Goal: Task Accomplishment & Management: Manage account settings

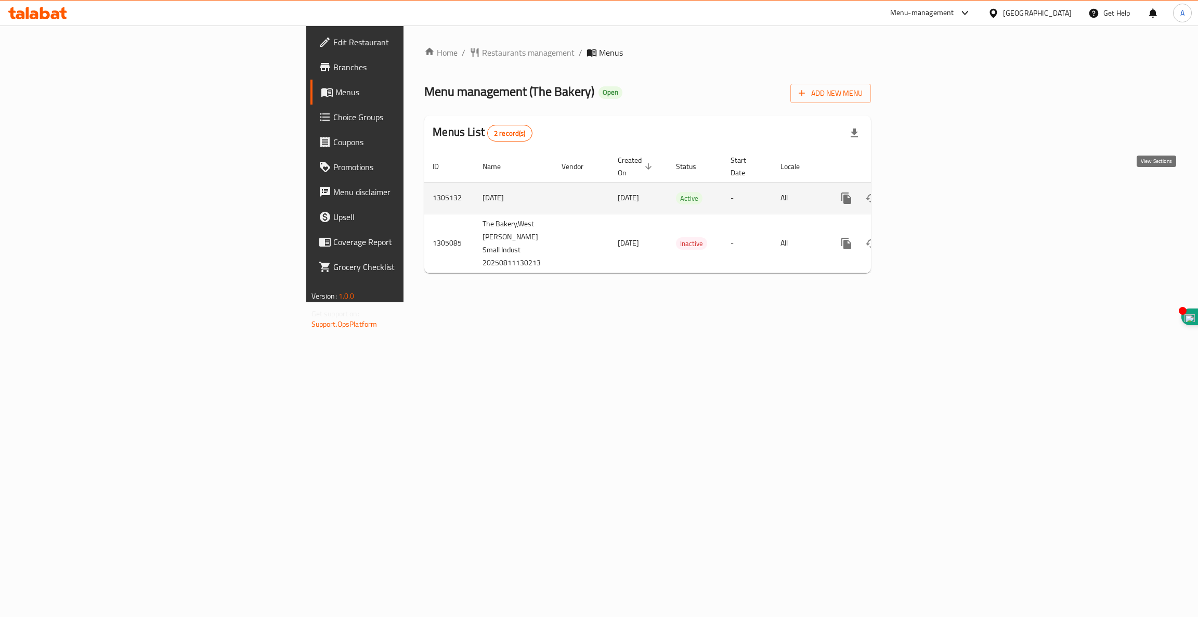
click at [928, 192] on icon "enhanced table" at bounding box center [921, 198] width 12 height 12
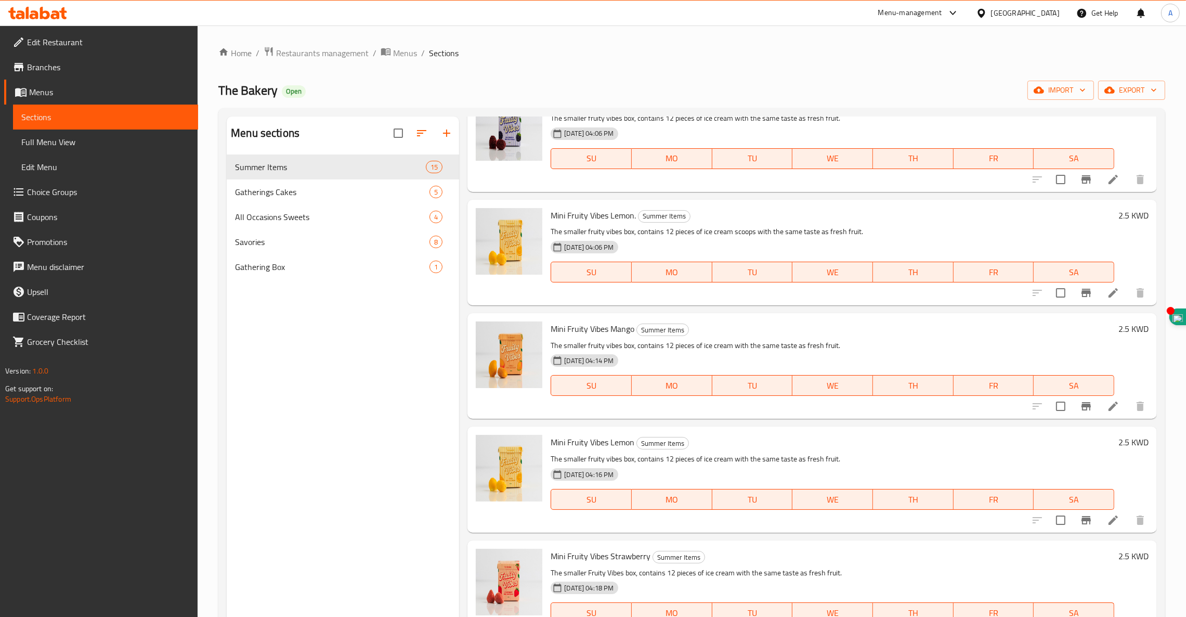
scroll to position [935, 0]
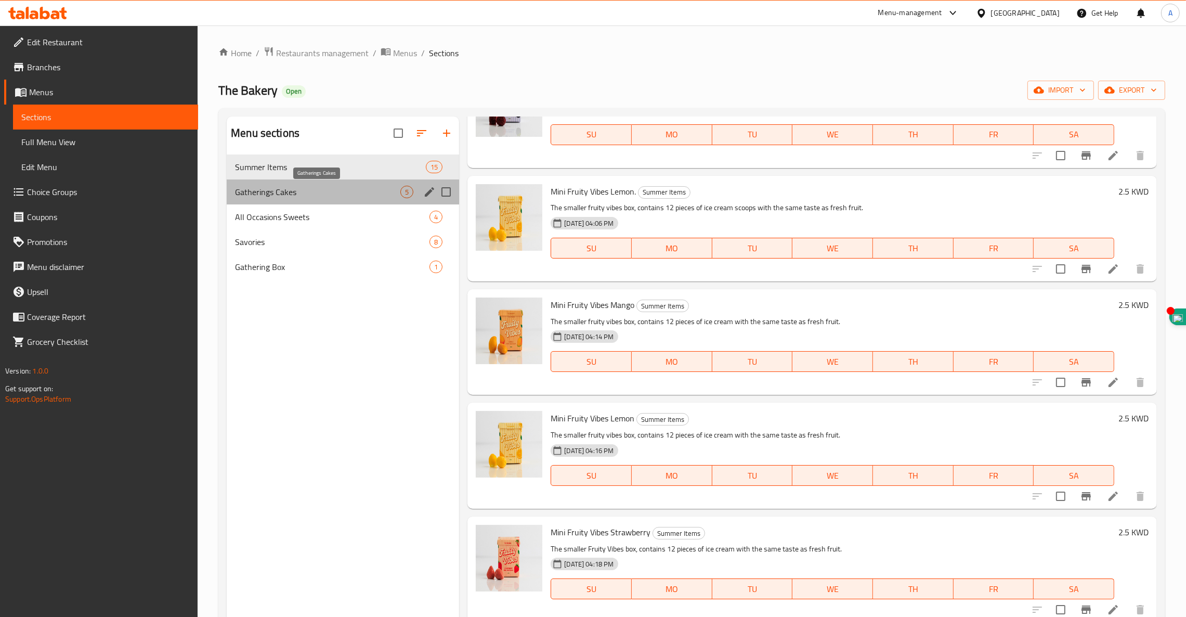
click at [280, 192] on span "Gatherings Cakes" at bounding box center [317, 192] width 165 height 12
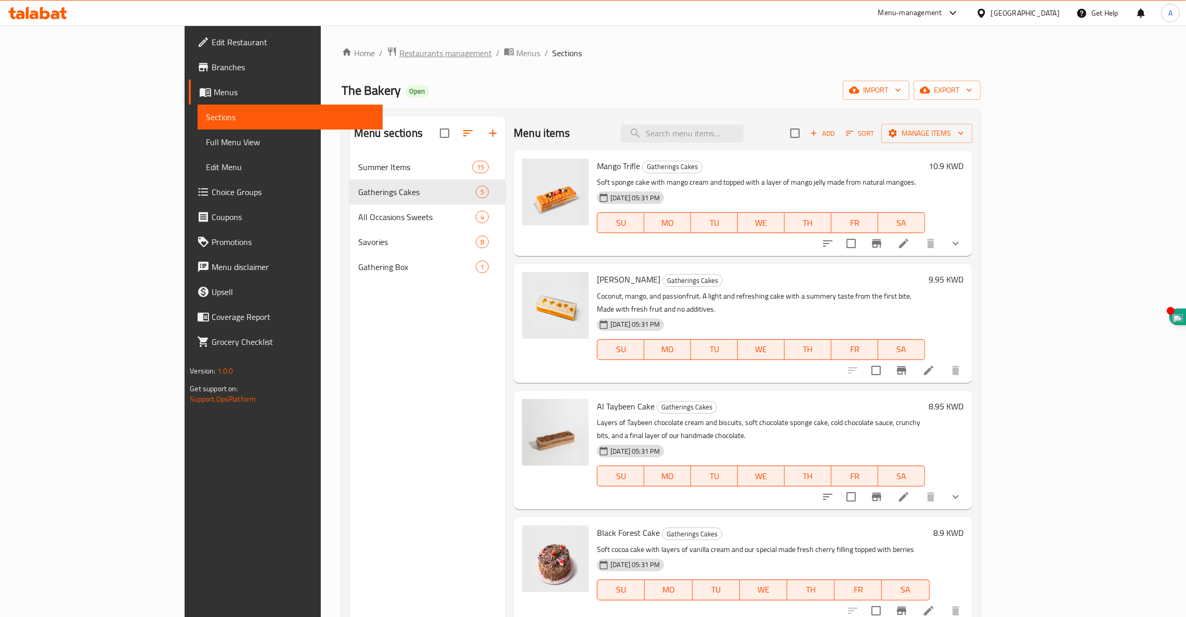
click at [399, 56] on span "Restaurants management" at bounding box center [445, 53] width 93 height 12
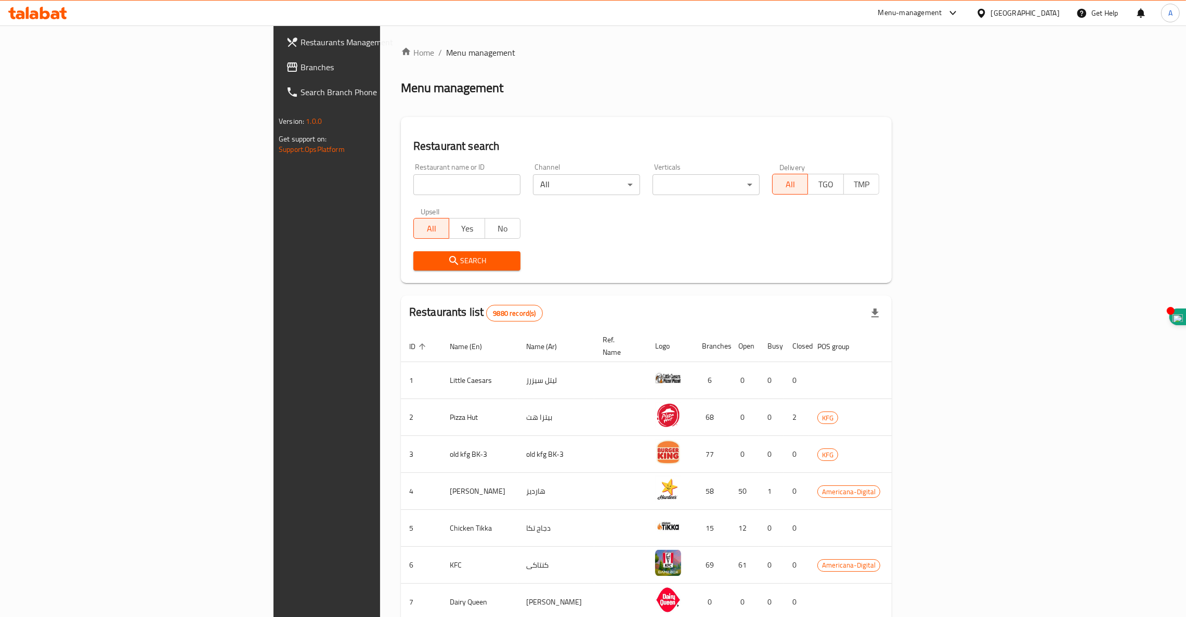
click at [401, 184] on div "Home / Menu management Menu management Restaurant search Restaurant name or ID …" at bounding box center [646, 406] width 491 height 720
click at [413, 180] on input "search" at bounding box center [466, 184] width 107 height 21
click button "Search" at bounding box center [466, 260] width 107 height 19
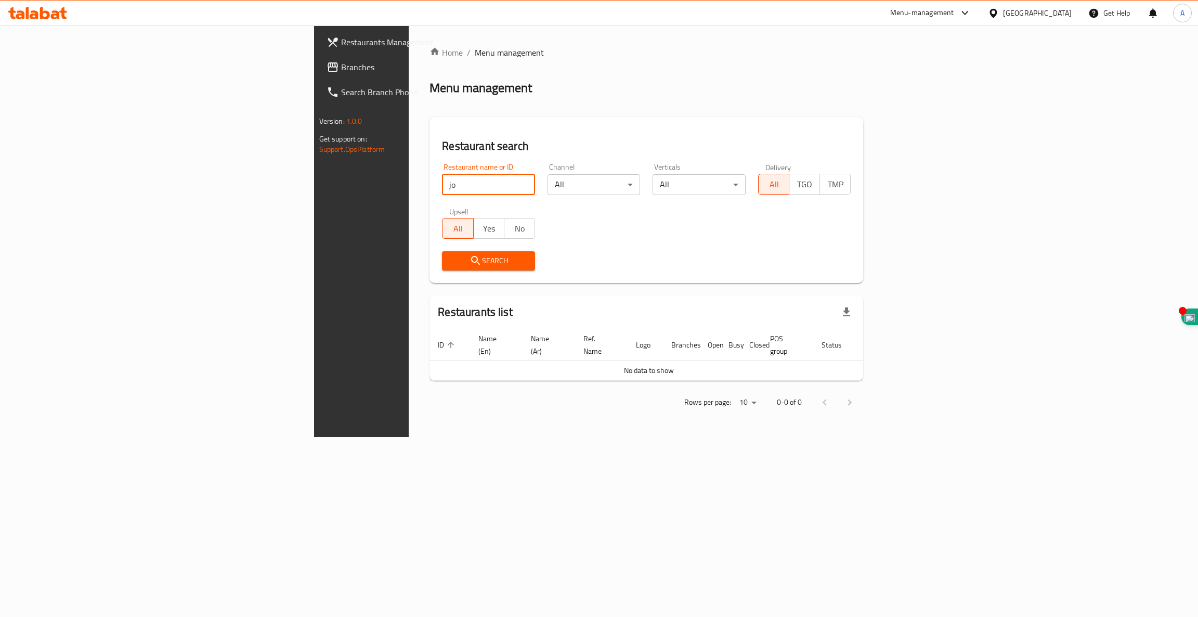
click button "Search" at bounding box center [488, 260] width 93 height 19
drag, startPoint x: 307, startPoint y: 180, endPoint x: 102, endPoint y: 156, distance: 206.8
click at [314, 156] on div "Restaurants Management Branches Search Branch Phone Version: 1.0.0 Get support …" at bounding box center [599, 230] width 570 height 411
type input "ـ"
click button "Search" at bounding box center [488, 260] width 93 height 19
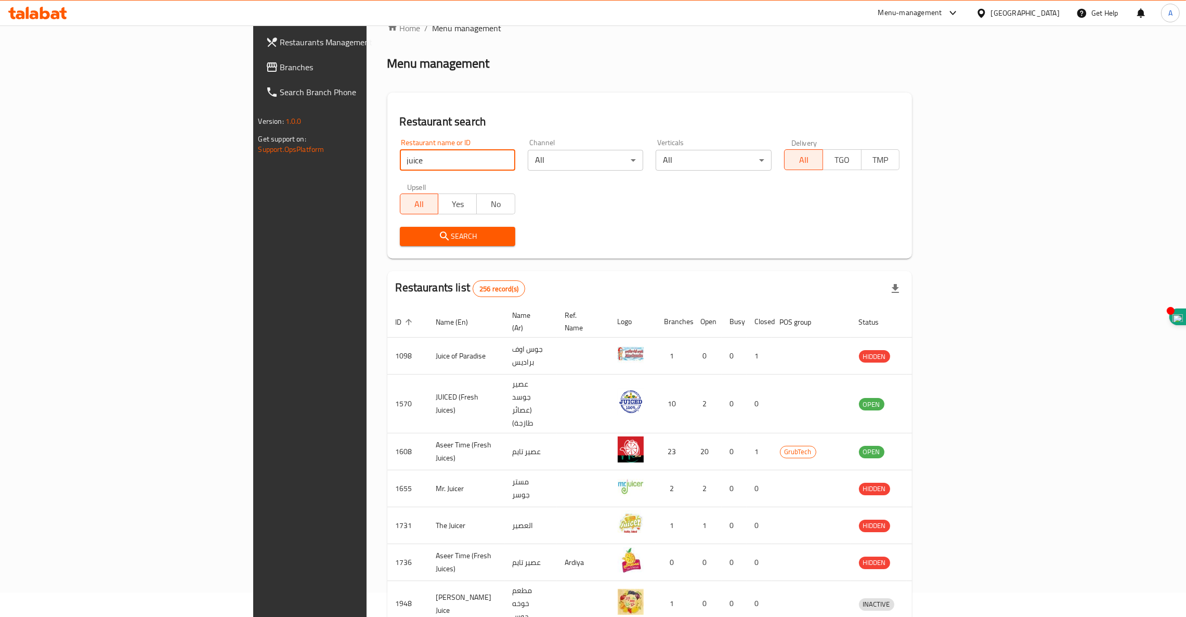
scroll to position [5, 0]
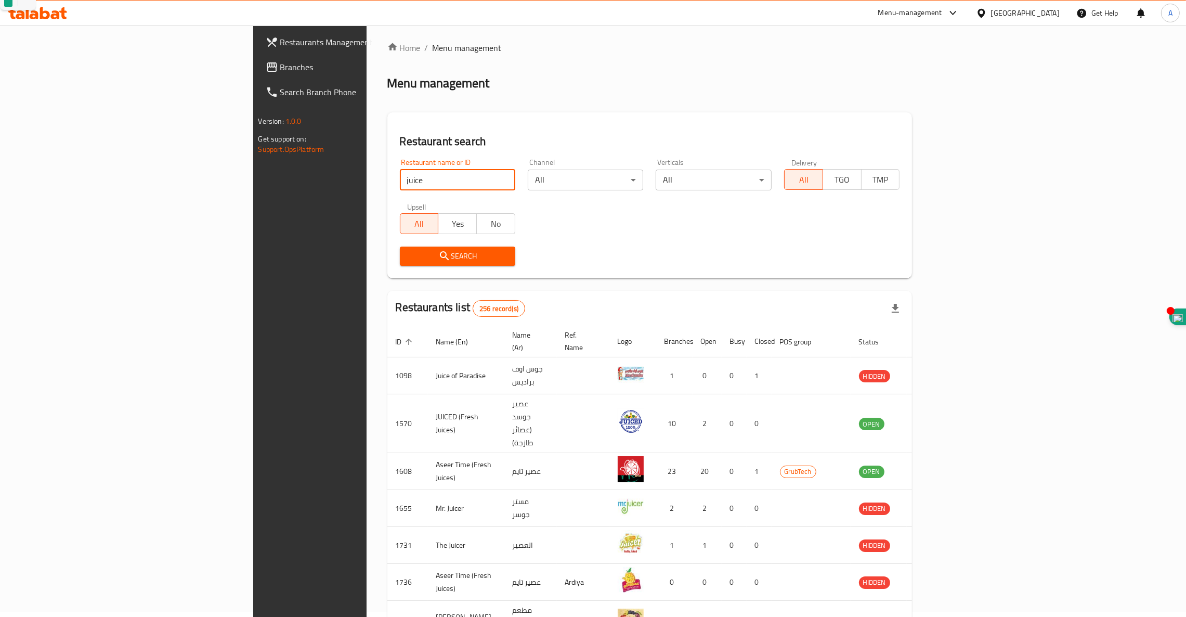
drag, startPoint x: 325, startPoint y: 176, endPoint x: 21, endPoint y: 140, distance: 306.3
click at [253, 158] on div "Restaurants Management Branches Search Branch Phone Version: 1.0.0 Get support …" at bounding box center [593, 417] width 680 height 792
type input "[PERSON_NAME]"
click button "Search" at bounding box center [457, 255] width 115 height 19
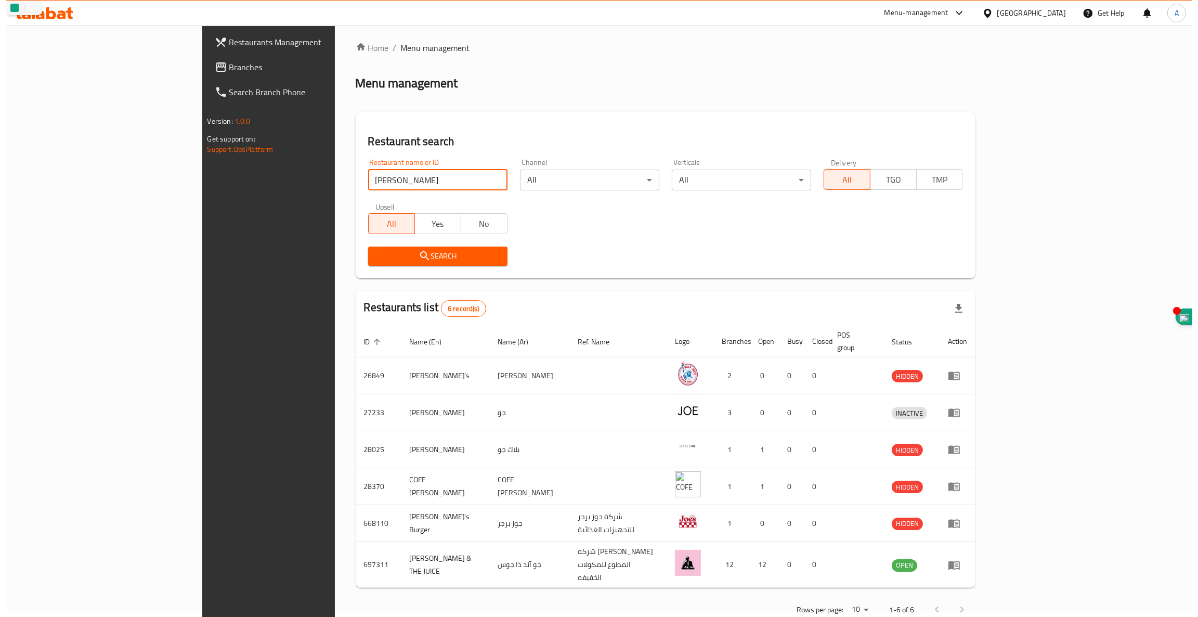
scroll to position [0, 0]
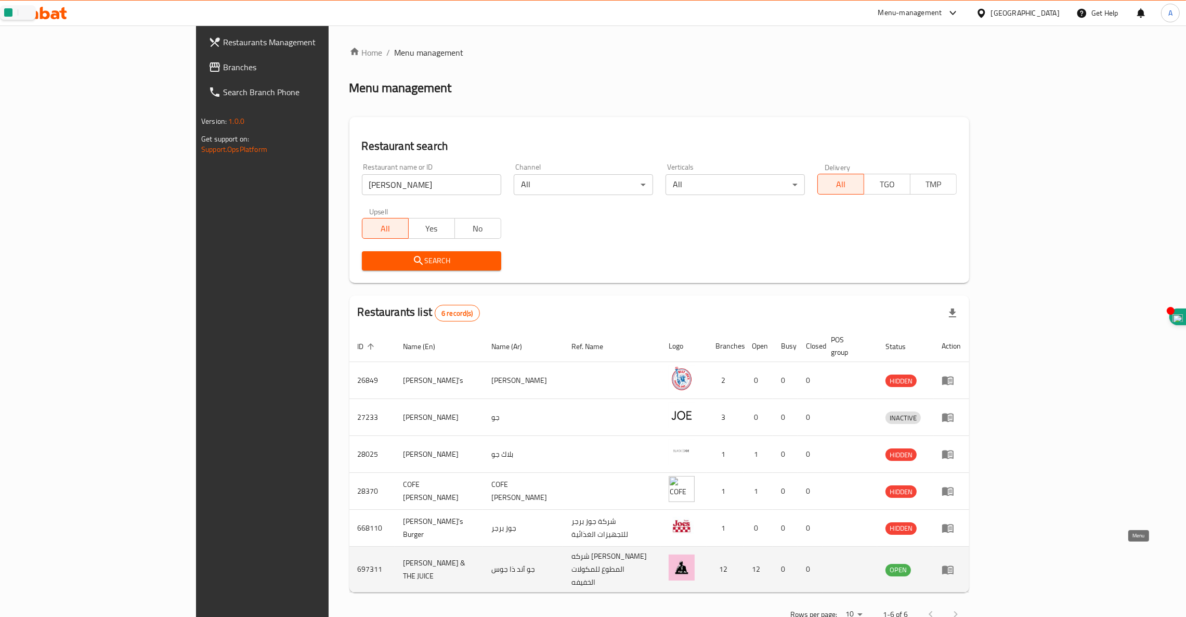
click at [954, 563] on icon "enhanced table" at bounding box center [948, 569] width 12 height 12
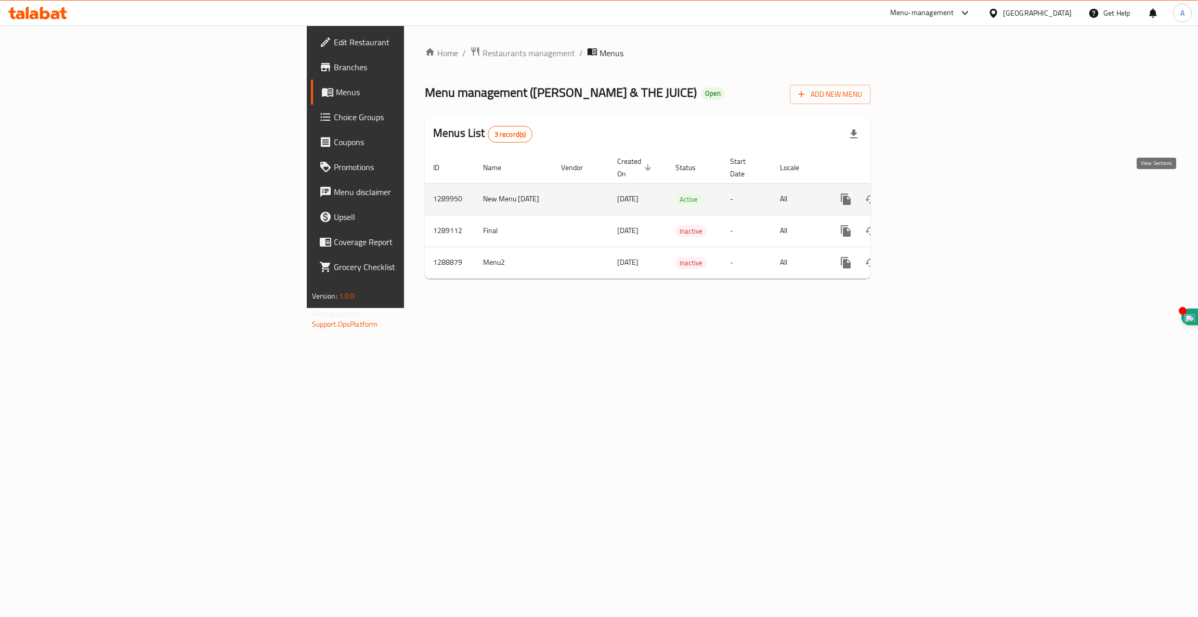
click at [927, 193] on icon "enhanced table" at bounding box center [921, 199] width 12 height 12
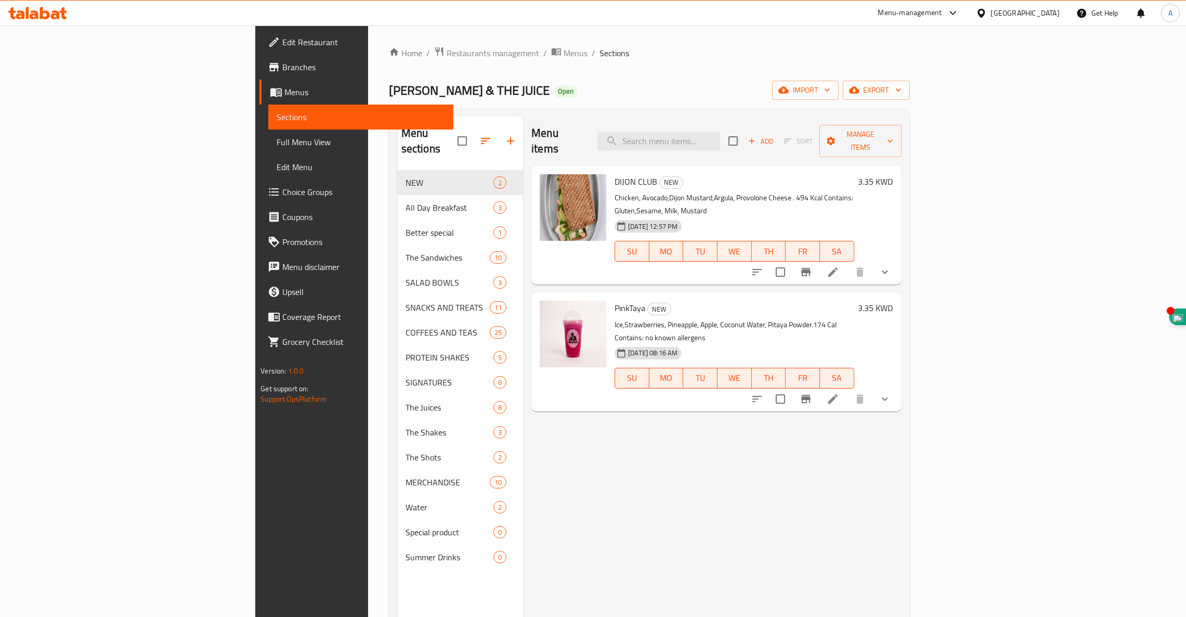
click at [284, 92] on span "Menus" at bounding box center [364, 92] width 161 height 12
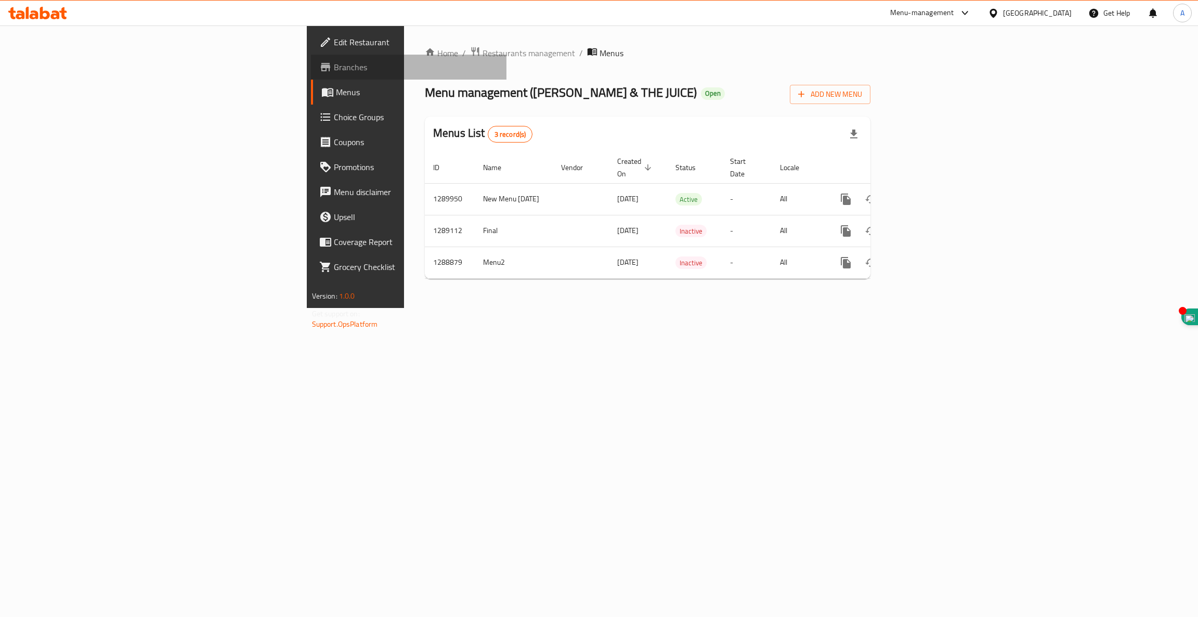
click at [334, 61] on span "Branches" at bounding box center [416, 67] width 165 height 12
